Goal: Task Accomplishment & Management: Use online tool/utility

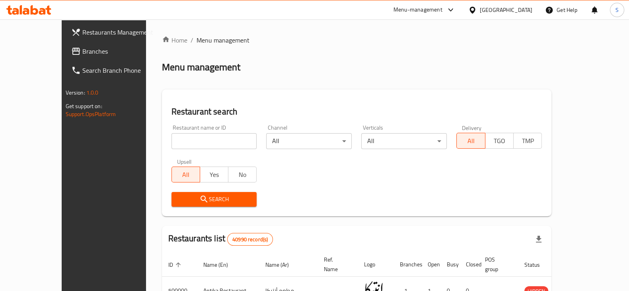
click at [185, 142] on input "search" at bounding box center [214, 141] width 86 height 16
type input "alfar"
click button "Search" at bounding box center [214, 199] width 86 height 15
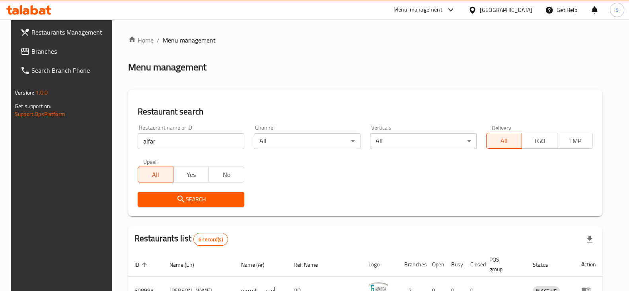
click at [112, 191] on div "Home / Menu management Menu management Restaurant search Restaurant name or ID …" at bounding box center [365, 254] width 506 height 471
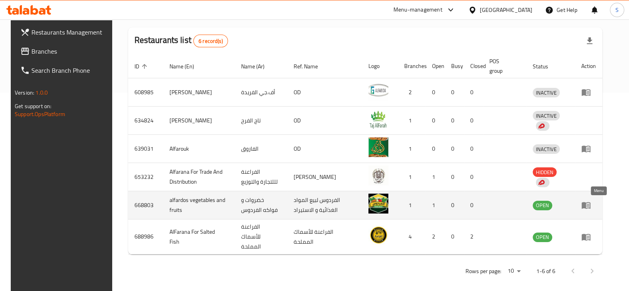
click at [590, 203] on icon "enhanced table" at bounding box center [586, 205] width 9 height 7
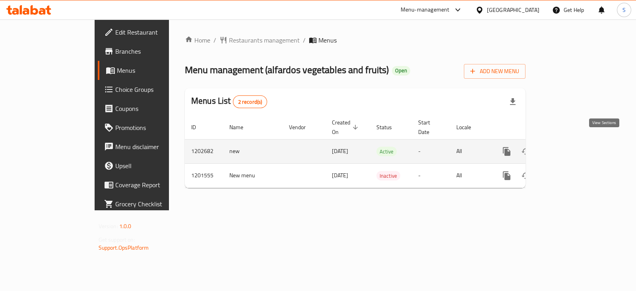
click at [569, 147] on icon "enhanced table" at bounding box center [565, 152] width 10 height 10
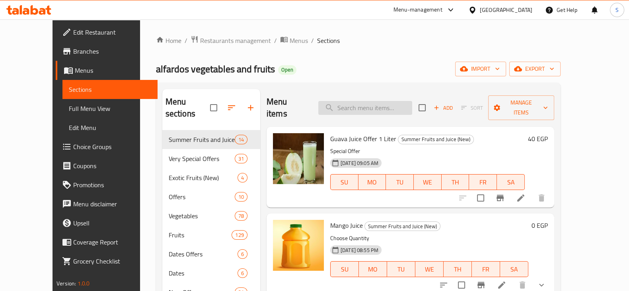
click at [378, 103] on input "search" at bounding box center [365, 108] width 94 height 14
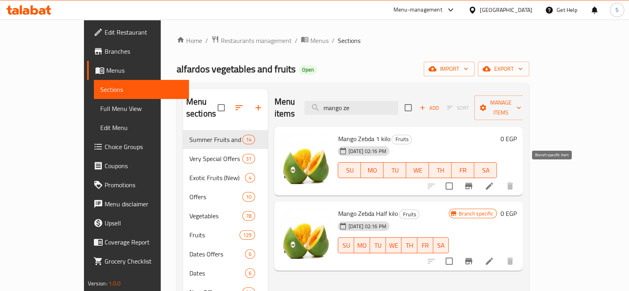
type input "mango ze"
click at [473, 181] on icon "Branch-specific-item" at bounding box center [469, 186] width 10 height 10
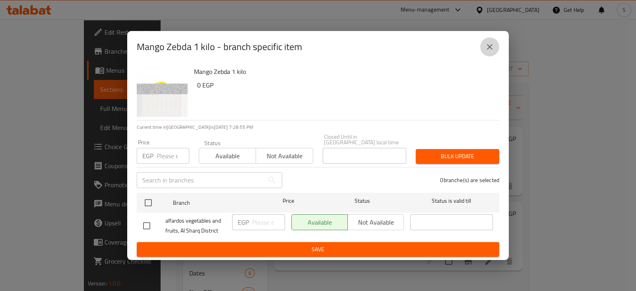
click at [489, 50] on icon "close" at bounding box center [490, 47] width 6 height 6
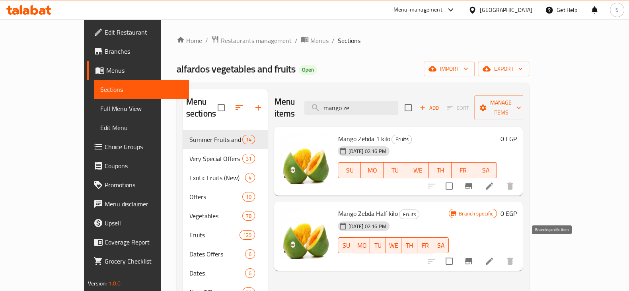
click at [478, 252] on button "Branch-specific-item" at bounding box center [468, 261] width 19 height 19
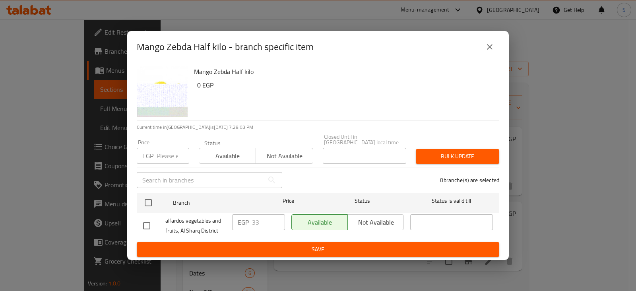
click at [486, 47] on icon "close" at bounding box center [490, 47] width 10 height 10
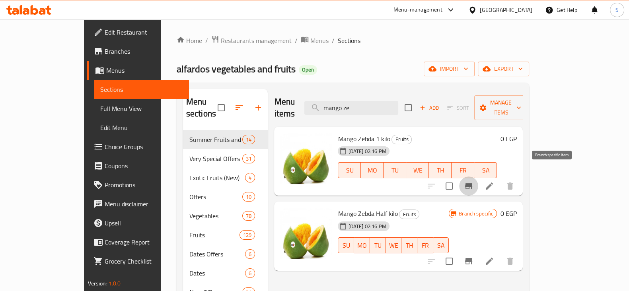
click at [472, 183] on icon "Branch-specific-item" at bounding box center [468, 186] width 7 height 6
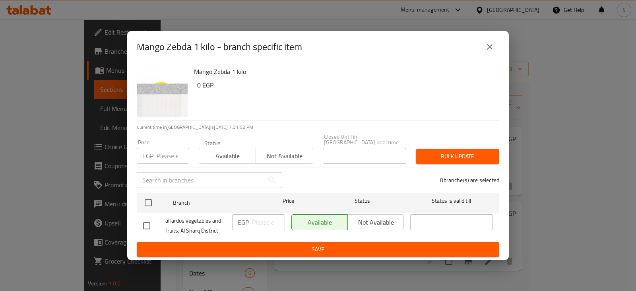
click at [159, 153] on input "number" at bounding box center [173, 156] width 33 height 16
type input "66"
click at [227, 156] on span "Available" at bounding box center [227, 156] width 51 height 12
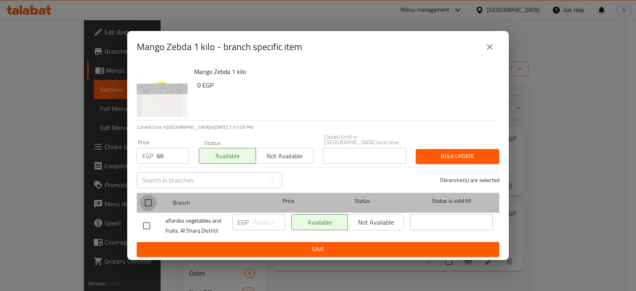
click at [148, 199] on input "checkbox" at bounding box center [148, 203] width 17 height 17
checkbox input "true"
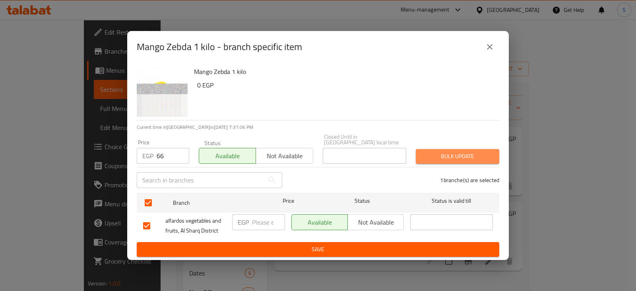
click at [446, 154] on span "Bulk update" at bounding box center [457, 157] width 71 height 10
